Goal: Task Accomplishment & Management: Complete application form

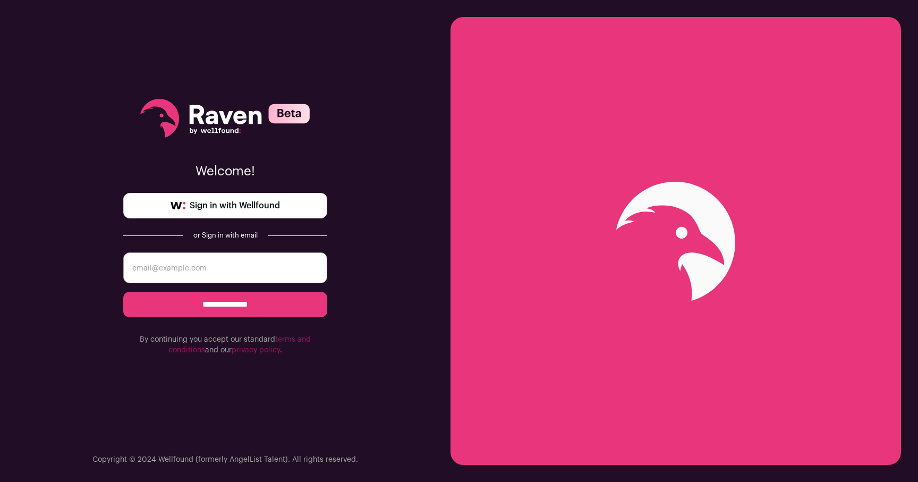
click at [242, 268] on input "email" at bounding box center [225, 267] width 204 height 31
type input "richtimmerofakron@gmail.com"
click at [226, 304] on input "**********" at bounding box center [225, 304] width 204 height 25
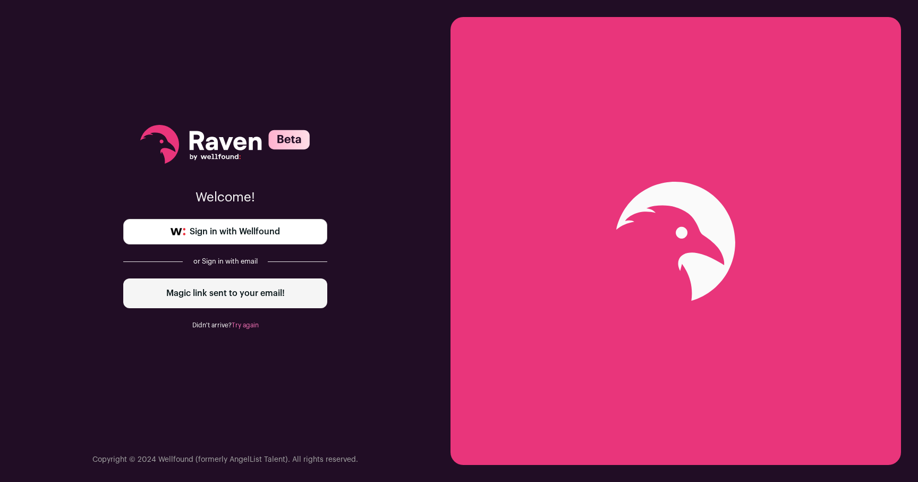
click at [295, 231] on link "Sign in with Wellfound" at bounding box center [225, 231] width 204 height 25
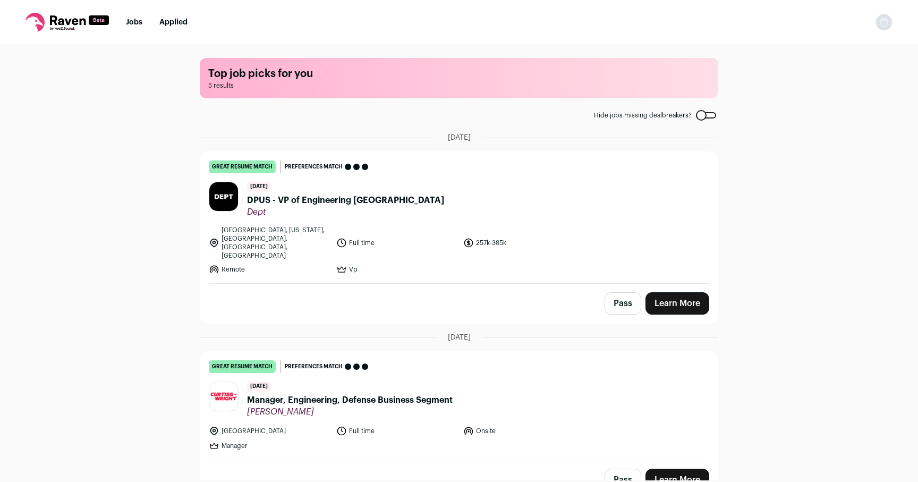
click at [364, 199] on span "DPUS - VP of Engineering [GEOGRAPHIC_DATA]" at bounding box center [345, 200] width 197 height 13
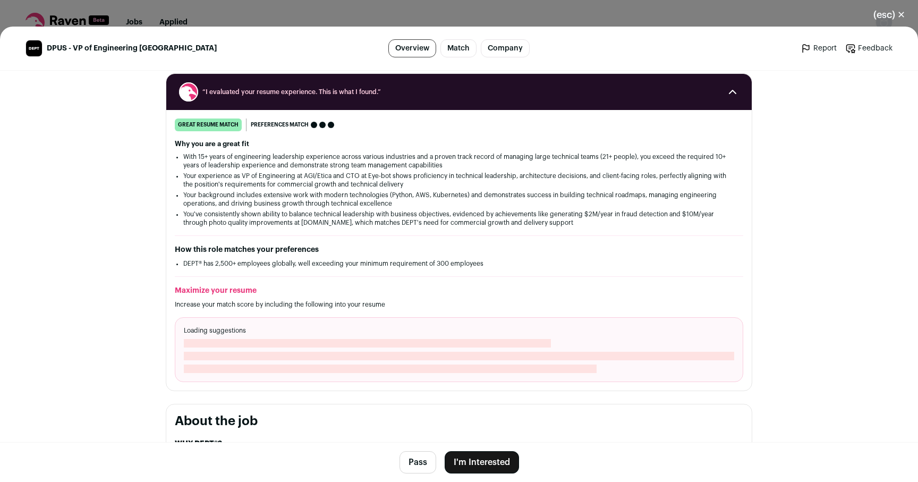
scroll to position [217, 0]
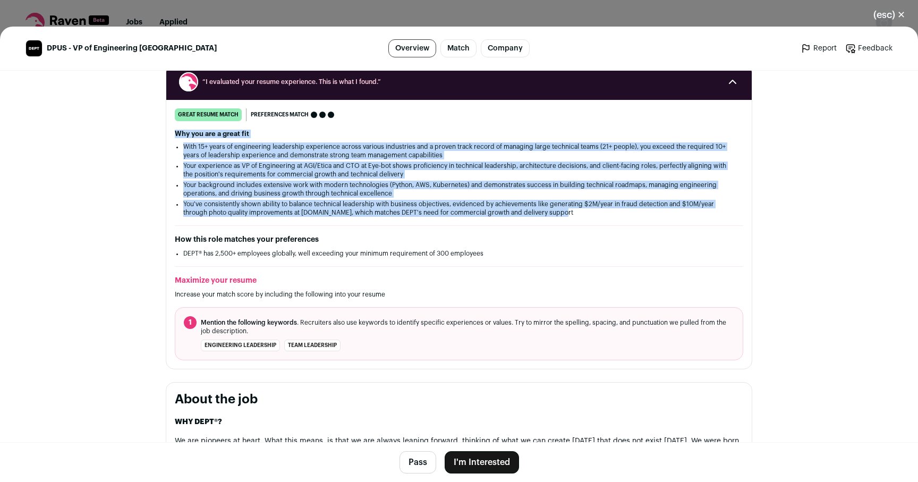
drag, startPoint x: 564, startPoint y: 195, endPoint x: 176, endPoint y: 116, distance: 395.8
click at [175, 130] on div "Why you are a great fit With 15+ years of engineering leadership experience acr…" at bounding box center [459, 173] width 568 height 87
copy div "Why you are a great fit With 15+ years of engineering leadership experience acr…"
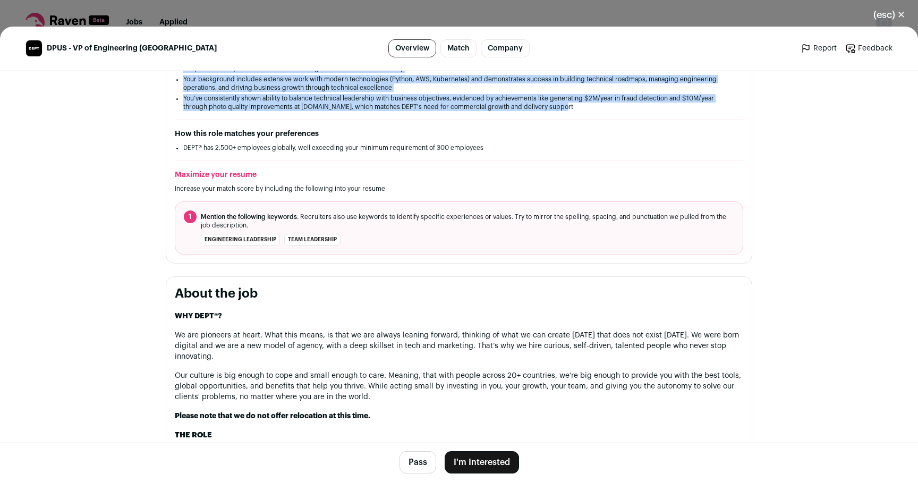
scroll to position [382, 0]
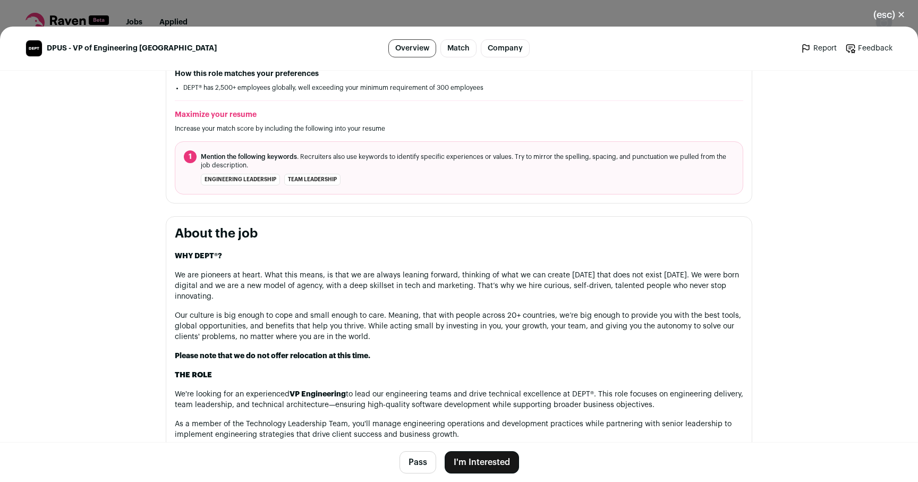
click at [489, 459] on button "I'm Interested" at bounding box center [482, 462] width 74 height 22
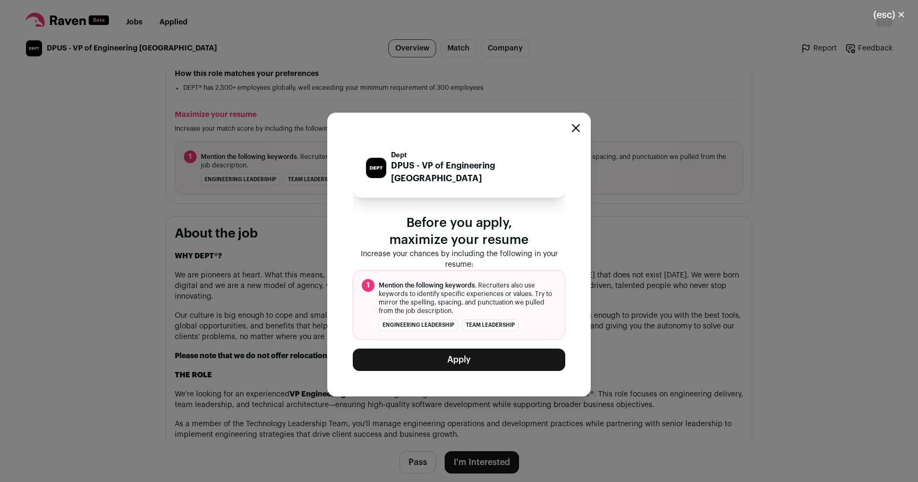
click at [477, 348] on button "Apply" at bounding box center [459, 359] width 212 height 22
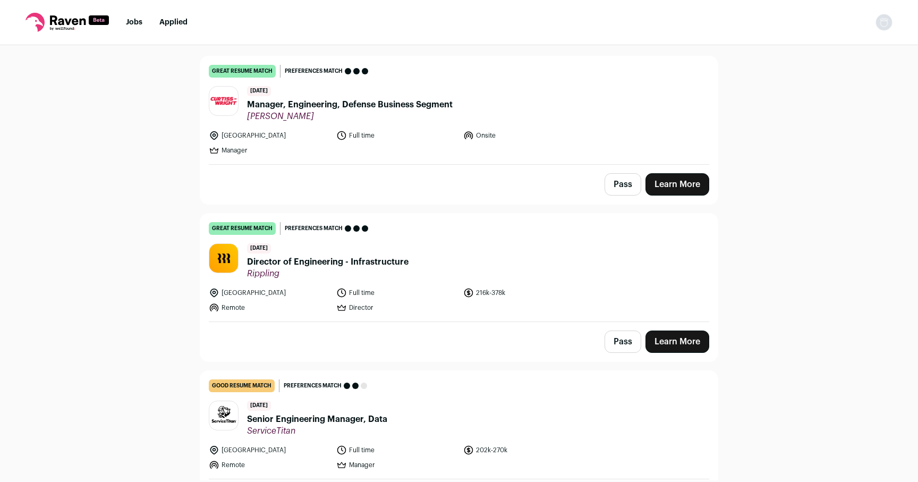
scroll to position [60, 0]
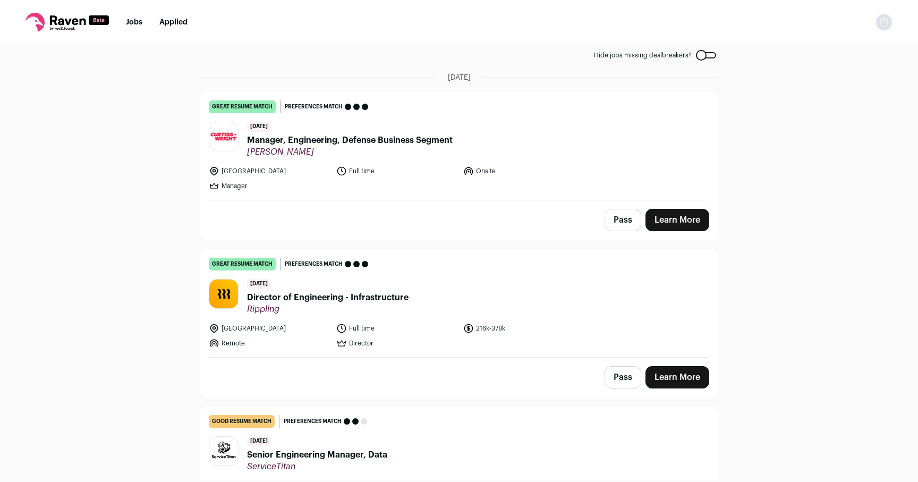
click at [372, 141] on span "Manager, Engineering, Defense Business Segment" at bounding box center [350, 140] width 206 height 13
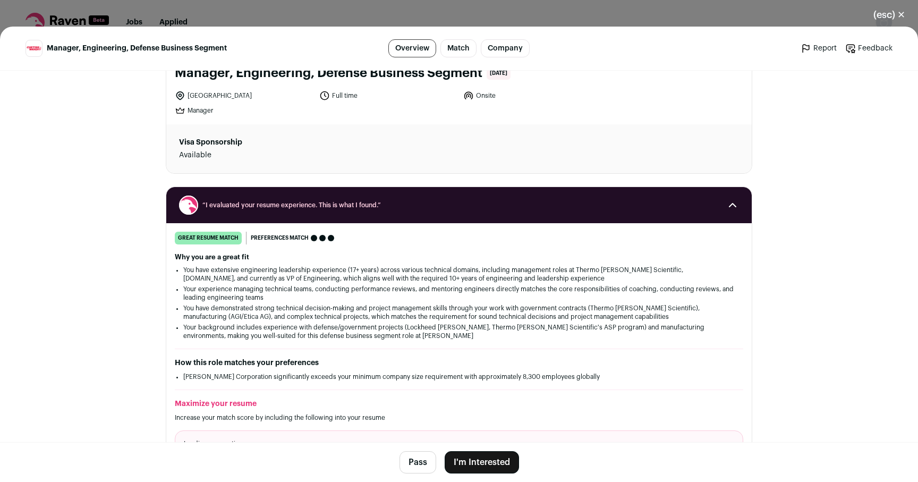
scroll to position [0, 0]
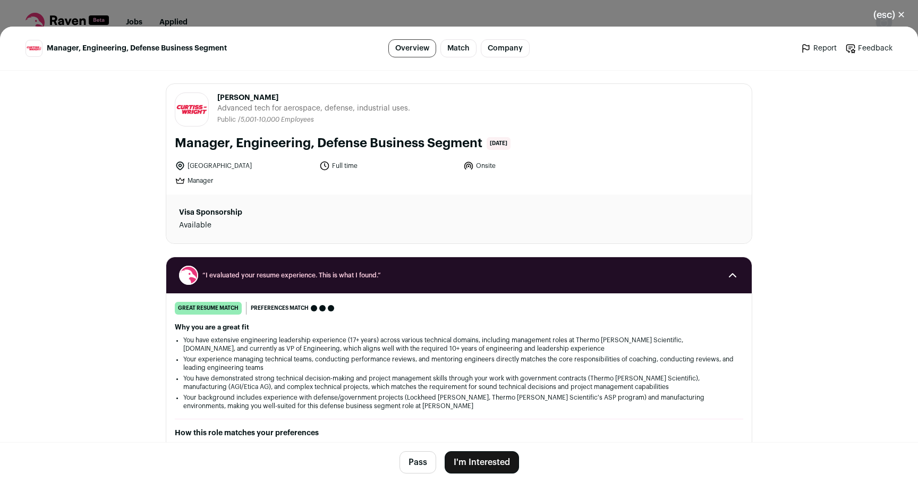
click at [891, 13] on button "(esc) ✕" at bounding box center [889, 14] width 57 height 23
